Goal: Task Accomplishment & Management: Manage account settings

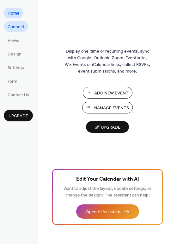
click at [12, 30] on span "Connect" at bounding box center [16, 27] width 17 height 7
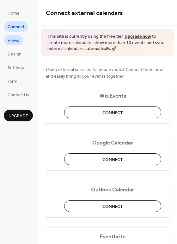
click at [13, 40] on span "Views" at bounding box center [14, 40] width 12 height 7
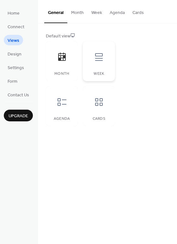
click at [101, 57] on icon at bounding box center [99, 57] width 10 height 10
click at [71, 60] on div at bounding box center [62, 56] width 19 height 19
click at [65, 104] on icon at bounding box center [62, 102] width 10 height 10
click at [91, 101] on div at bounding box center [99, 101] width 19 height 19
click at [23, 58] on li "Design" at bounding box center [15, 53] width 22 height 10
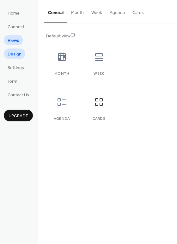
click at [19, 55] on span "Design" at bounding box center [15, 54] width 14 height 7
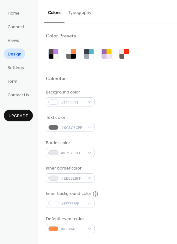
click at [85, 14] on button "Typography" at bounding box center [80, 11] width 31 height 22
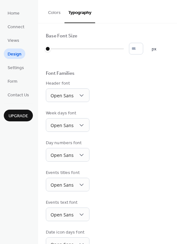
click at [60, 14] on button "Colors" at bounding box center [54, 11] width 20 height 22
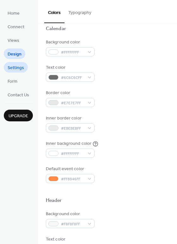
scroll to position [49, 0]
click at [6, 57] on link "Design" at bounding box center [15, 53] width 22 height 10
click at [17, 66] on span "Settings" at bounding box center [16, 68] width 16 height 7
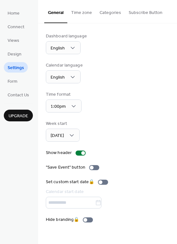
click at [75, 9] on button "Time zone" at bounding box center [81, 11] width 28 height 22
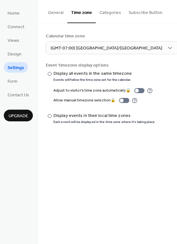
click at [63, 12] on button "General" at bounding box center [55, 11] width 23 height 22
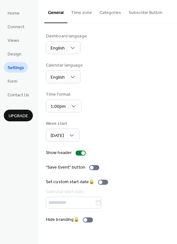
click at [113, 9] on button "Categories" at bounding box center [110, 11] width 29 height 22
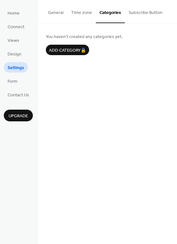
click at [152, 14] on button "Subscribe Button" at bounding box center [145, 11] width 41 height 22
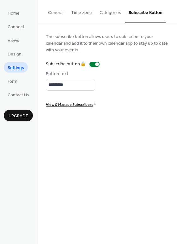
click at [50, 16] on button "General" at bounding box center [55, 11] width 23 height 22
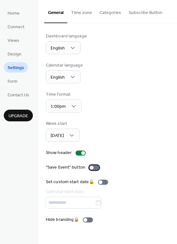
click at [94, 166] on div at bounding box center [94, 167] width 10 height 5
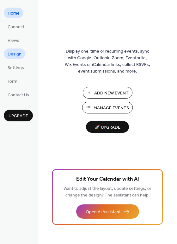
click at [10, 55] on span "Design" at bounding box center [15, 54] width 14 height 7
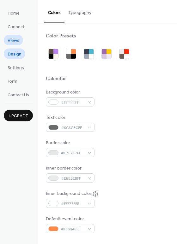
click at [18, 39] on span "Views" at bounding box center [14, 40] width 12 height 7
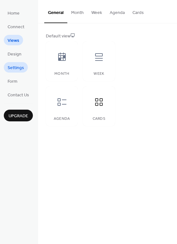
click at [18, 65] on span "Settings" at bounding box center [16, 68] width 16 height 7
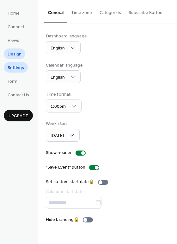
click at [19, 54] on span "Design" at bounding box center [15, 54] width 14 height 7
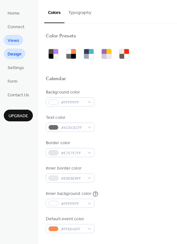
click at [17, 39] on span "Views" at bounding box center [14, 40] width 12 height 7
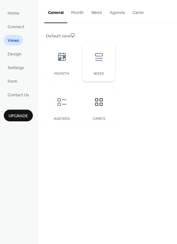
click at [105, 67] on div "Week" at bounding box center [99, 61] width 32 height 40
